Goal: Transaction & Acquisition: Purchase product/service

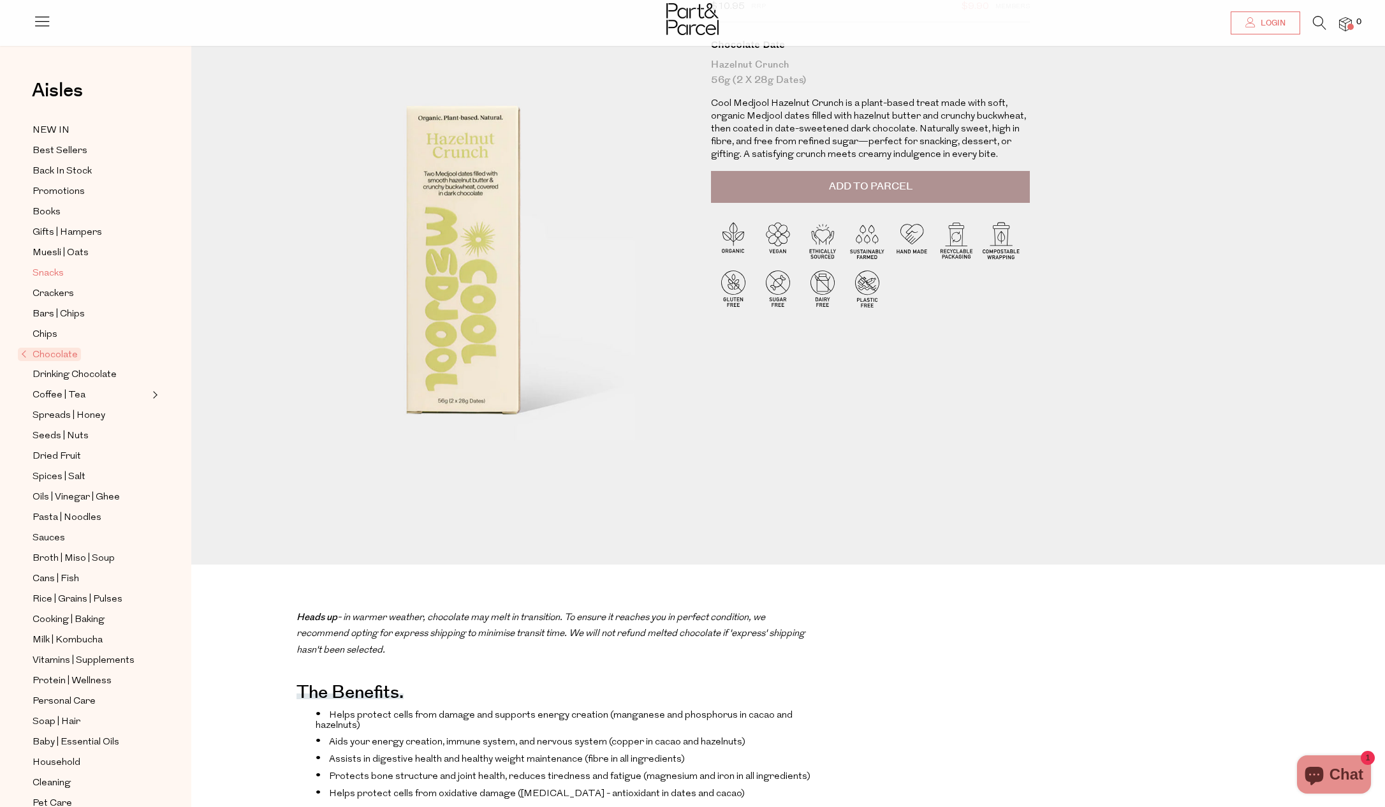
click at [49, 274] on span "Snacks" at bounding box center [48, 273] width 31 height 15
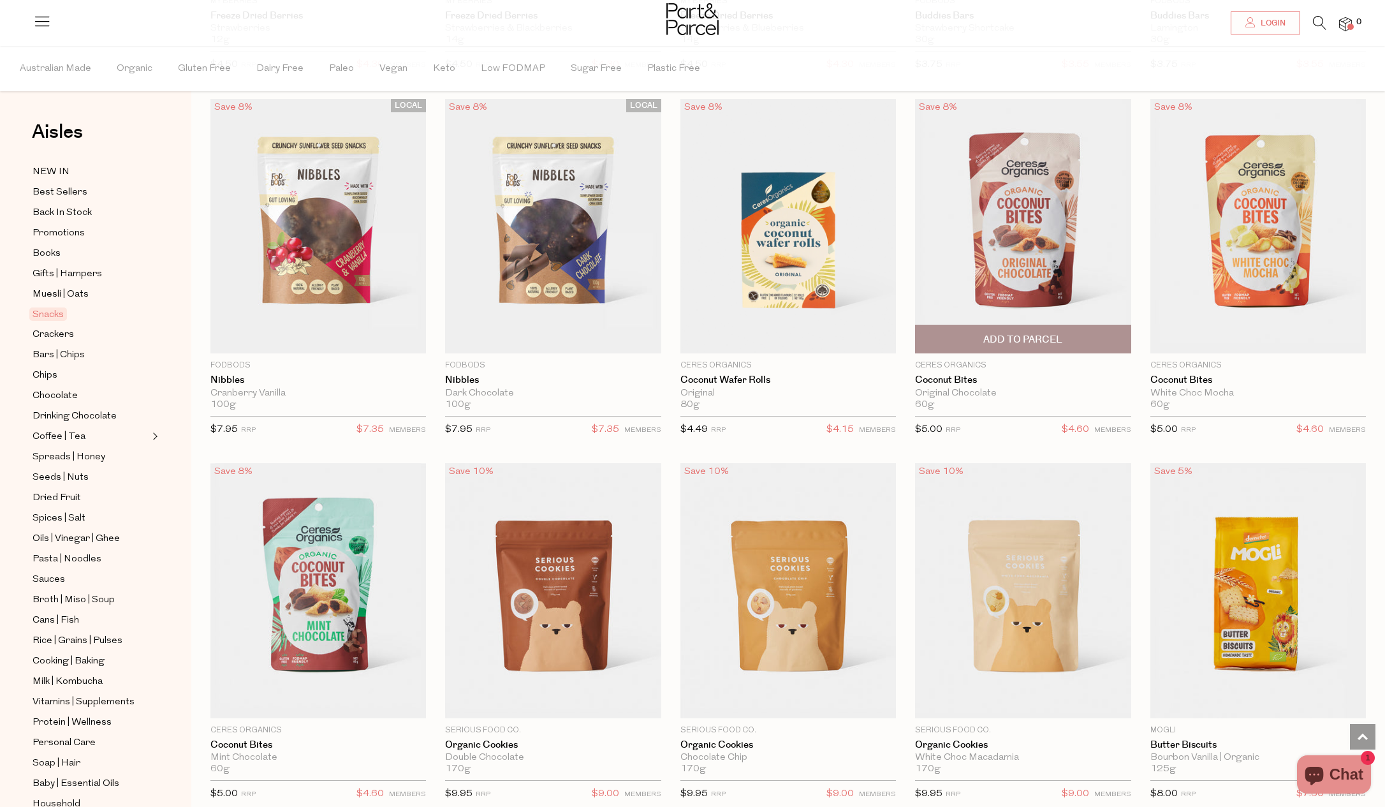
scroll to position [1690, 0]
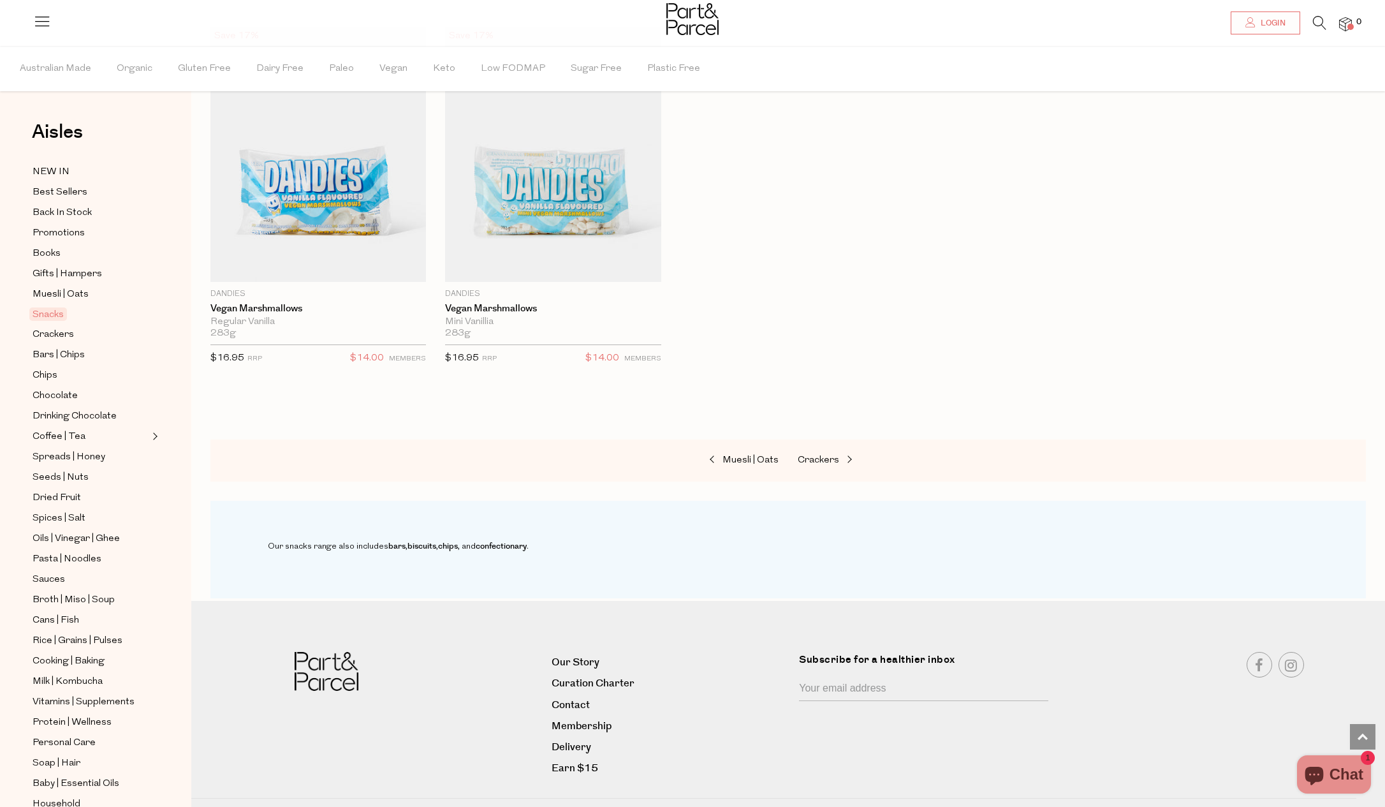
scroll to position [4934, 0]
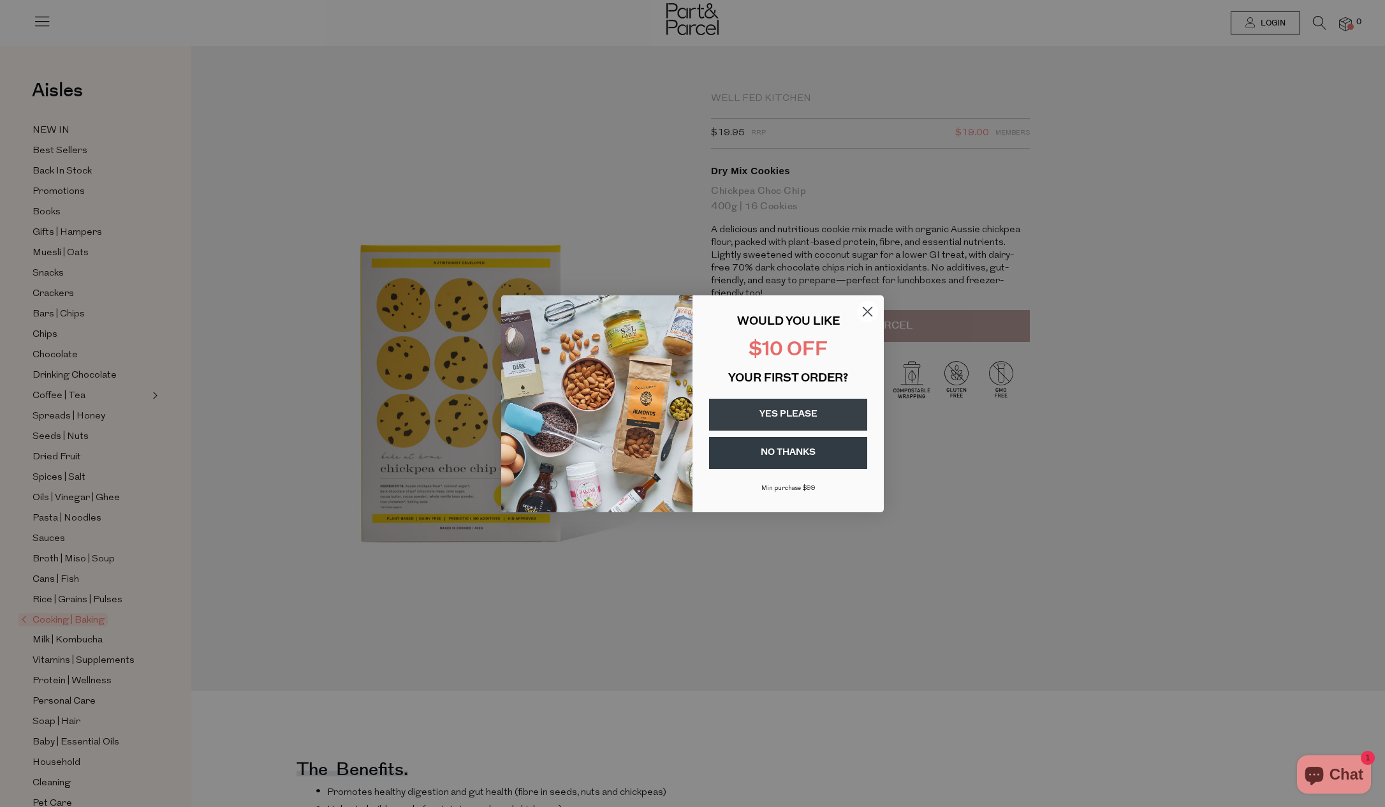
click at [860, 311] on circle "Close dialog" at bounding box center [867, 310] width 21 height 21
